Goal: Check status: Check status

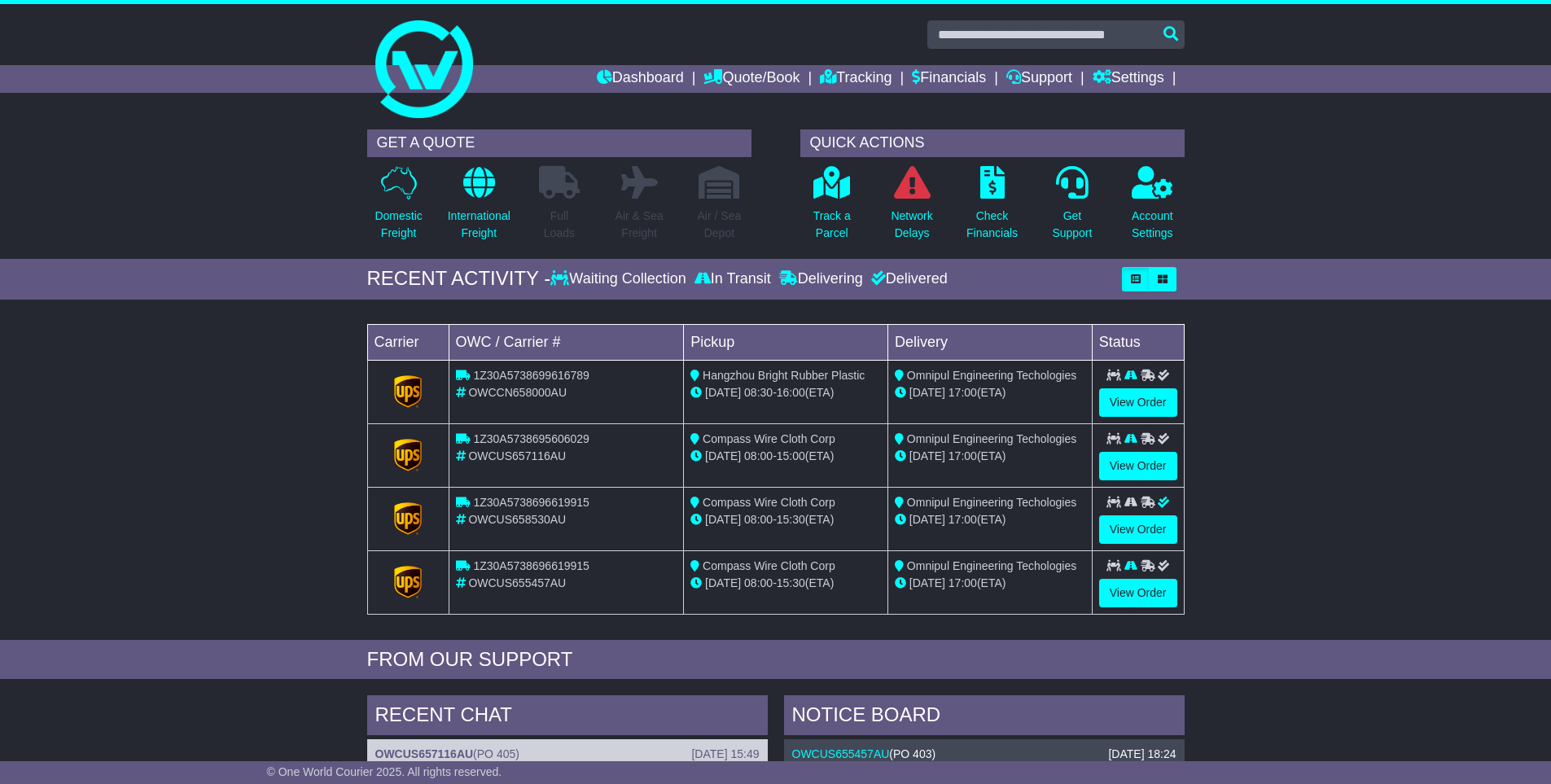
click at [1178, 452] on td "View Order" at bounding box center [1138, 455] width 92 height 64
click at [1163, 466] on link "View Order" at bounding box center [1138, 465] width 78 height 28
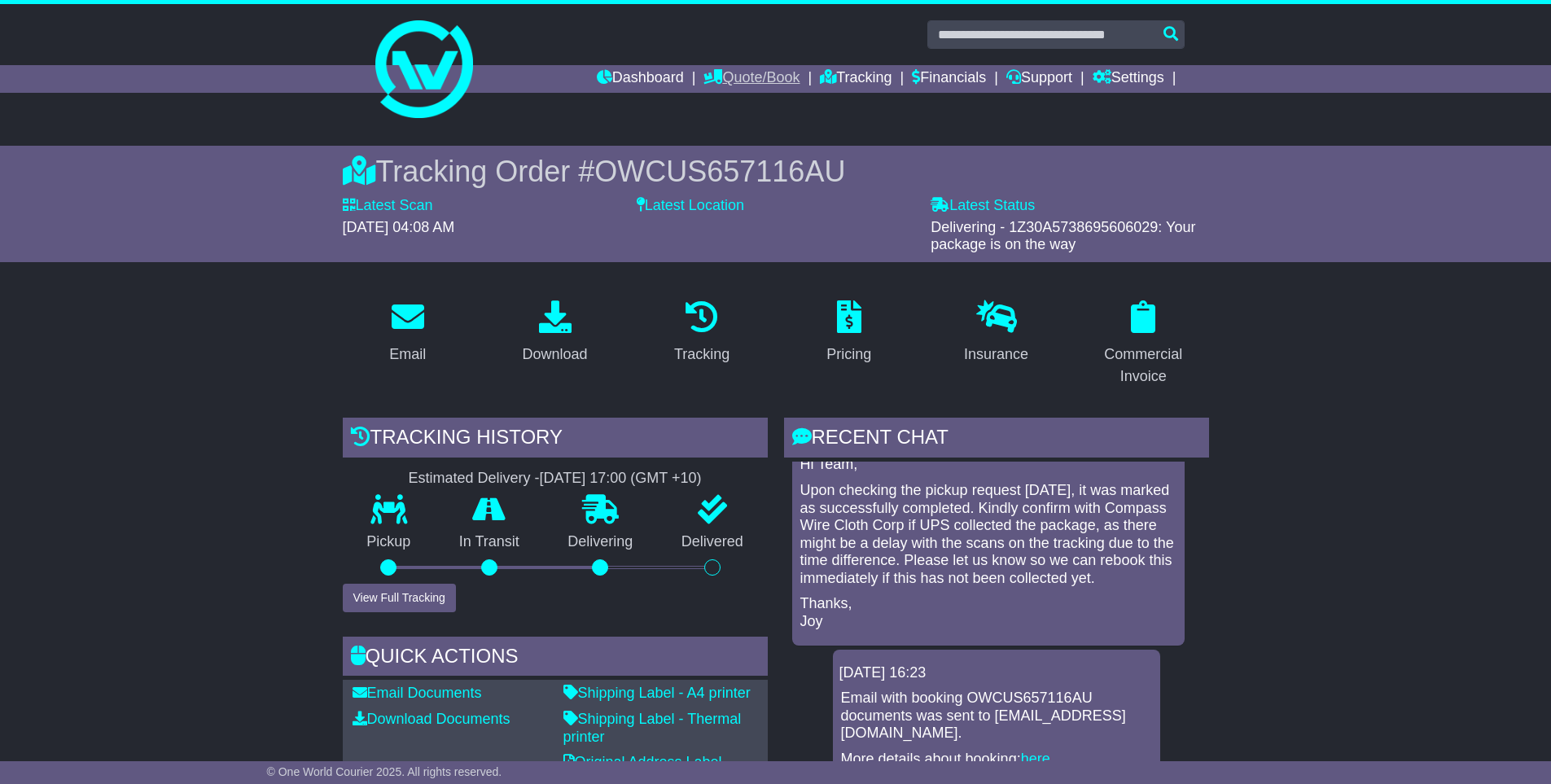
click at [709, 82] on link "Quote/Book" at bounding box center [751, 79] width 96 height 27
click at [597, 71] on link "Dashboard" at bounding box center [641, 79] width 87 height 27
